Goal: Find specific page/section: Find specific page/section

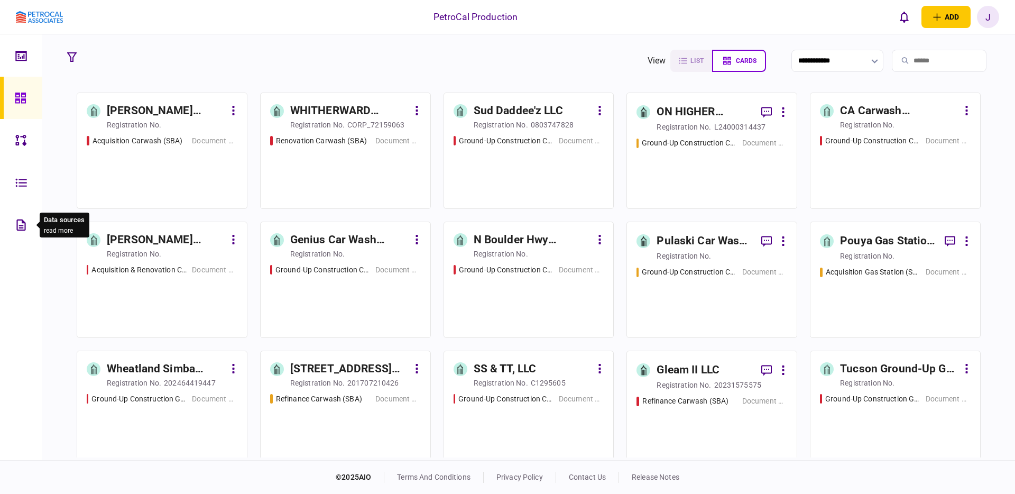
click at [21, 229] on icon at bounding box center [20, 224] width 9 height 11
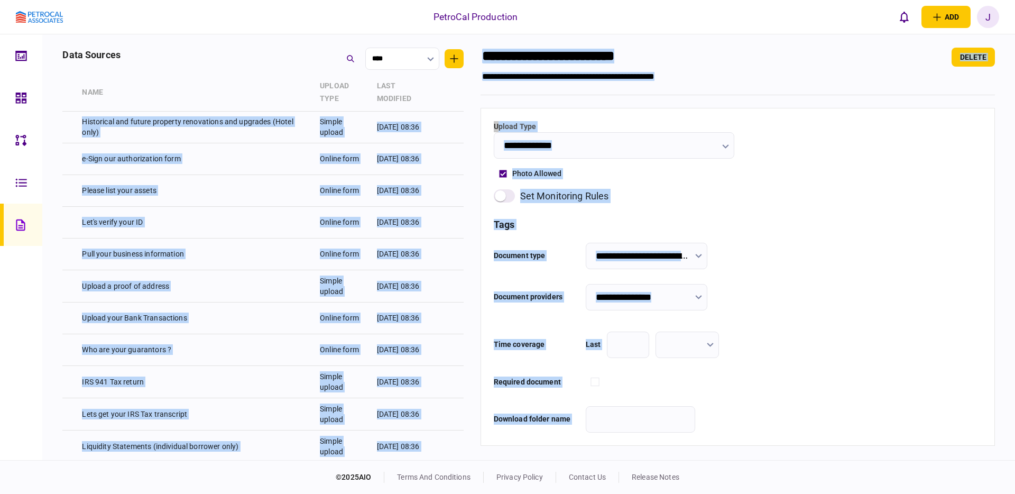
scroll to position [3655, 0]
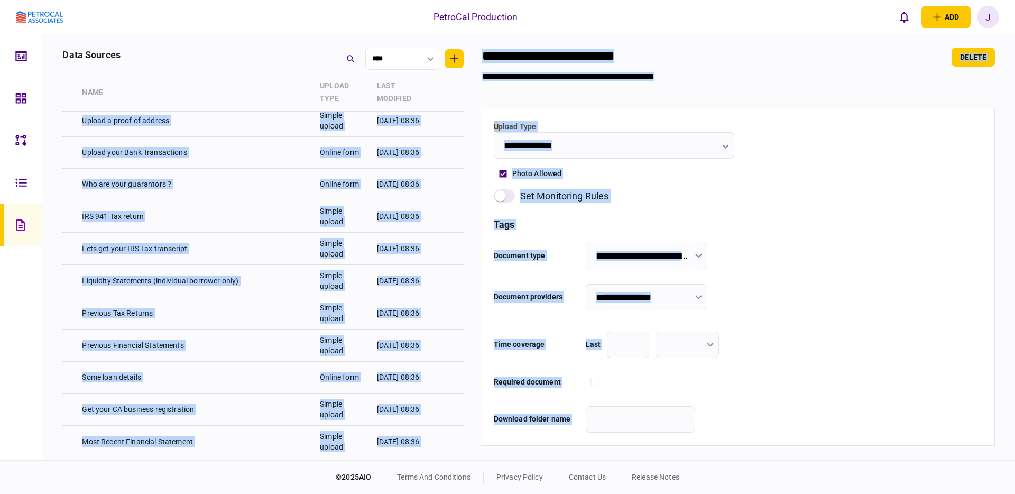
drag, startPoint x: 82, startPoint y: 127, endPoint x: 226, endPoint y: 462, distance: 364.7
click at [226, 462] on div "PetroCal Production add business identity individual identity J J [PERSON_NAME]…" at bounding box center [507, 247] width 1015 height 494
copy div "8197 Loremipsu Dol Sitame Consec adipis 87 Eli 5279 97:73 8350 Seddoeiu Tem Inc…"
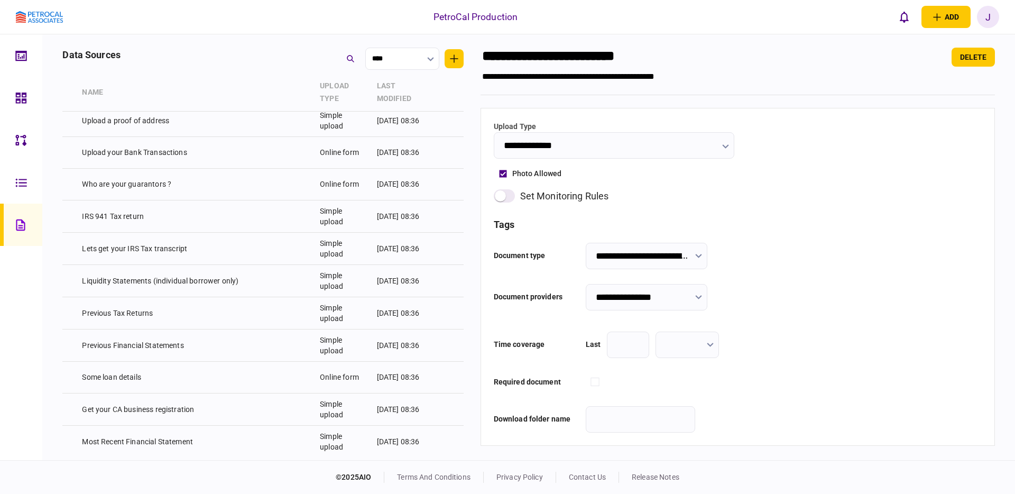
click at [202, 23] on div "PetroCal Production add business identity individual identity J J [PERSON_NAME]…" at bounding box center [507, 17] width 1015 height 34
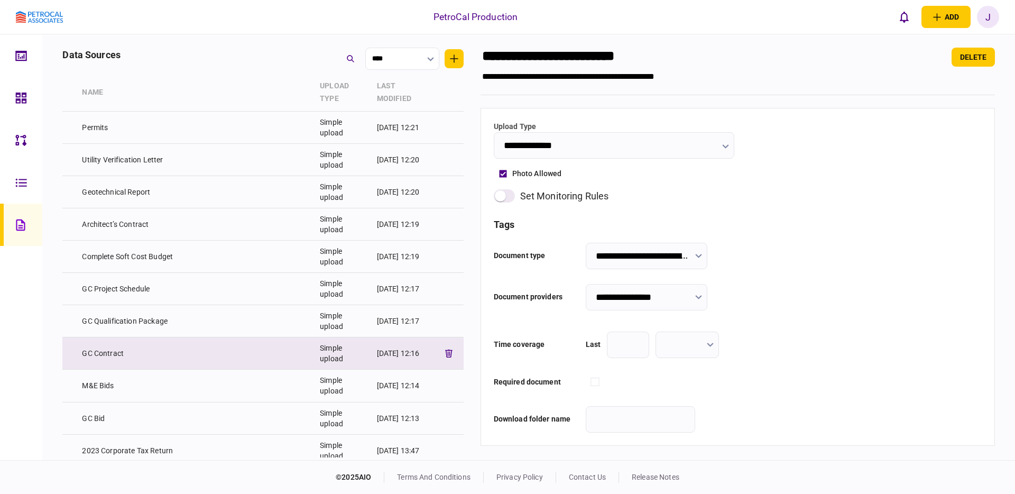
scroll to position [0, 0]
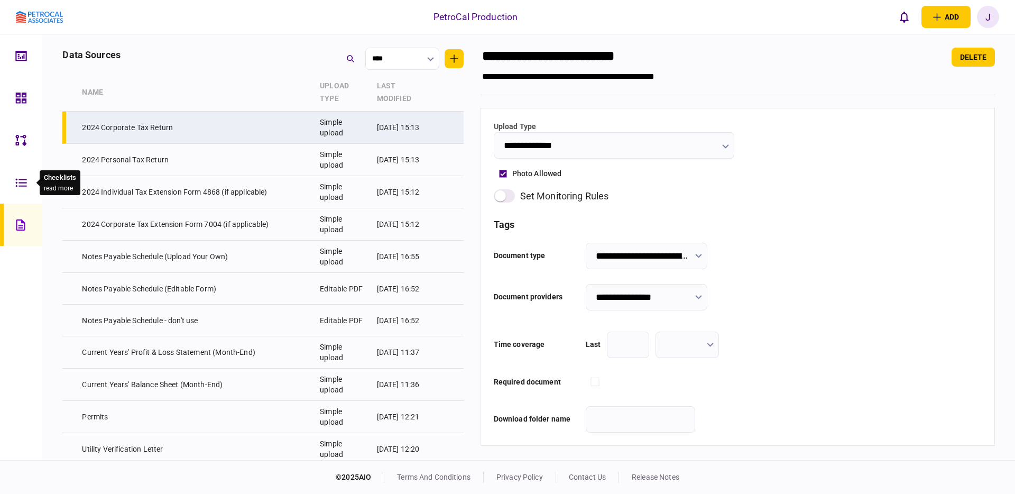
click at [22, 177] on icon at bounding box center [21, 183] width 12 height 12
